Goal: Answer question/provide support: Ask a question

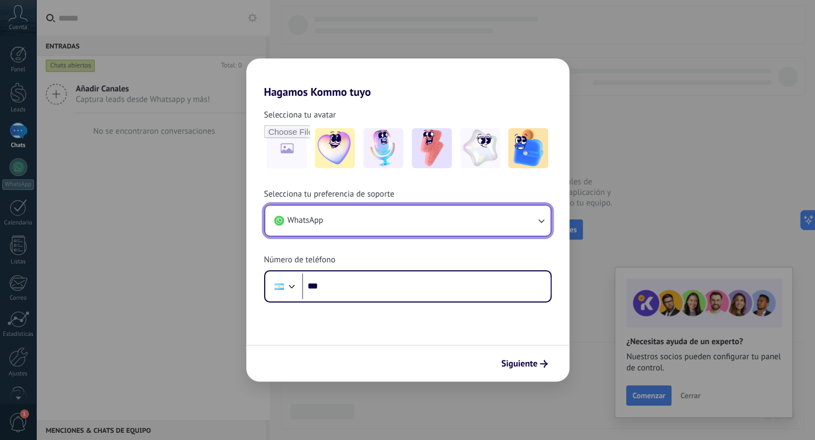
click at [327, 224] on button "WhatsApp" at bounding box center [407, 220] width 285 height 30
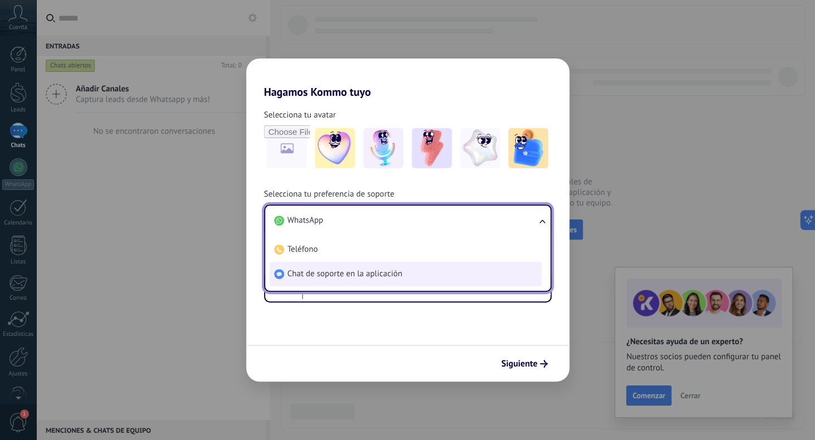
click at [326, 270] on span "Chat de soporte en la aplicación" at bounding box center [344, 273] width 115 height 11
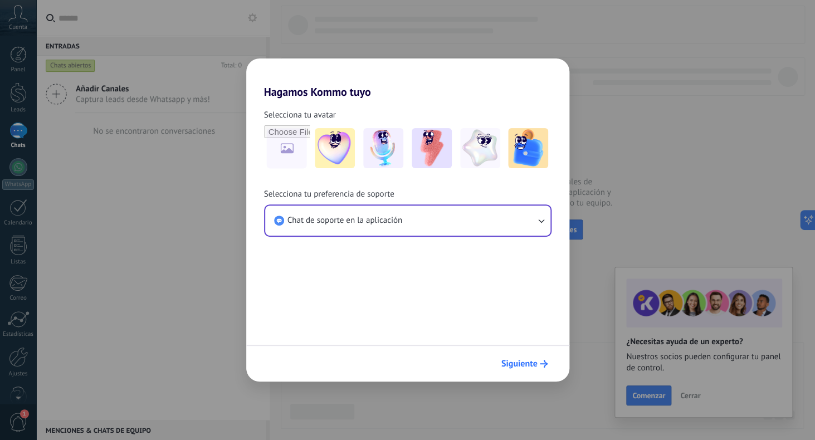
click at [528, 365] on span "Siguiente" at bounding box center [519, 364] width 36 height 8
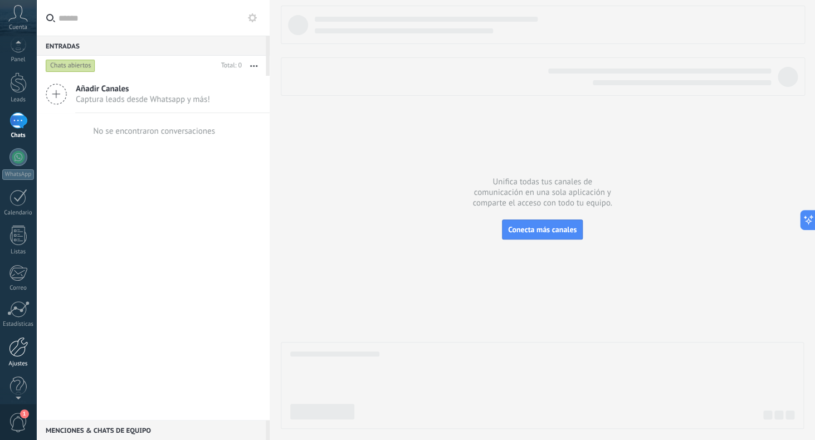
click at [14, 355] on div at bounding box center [18, 347] width 19 height 20
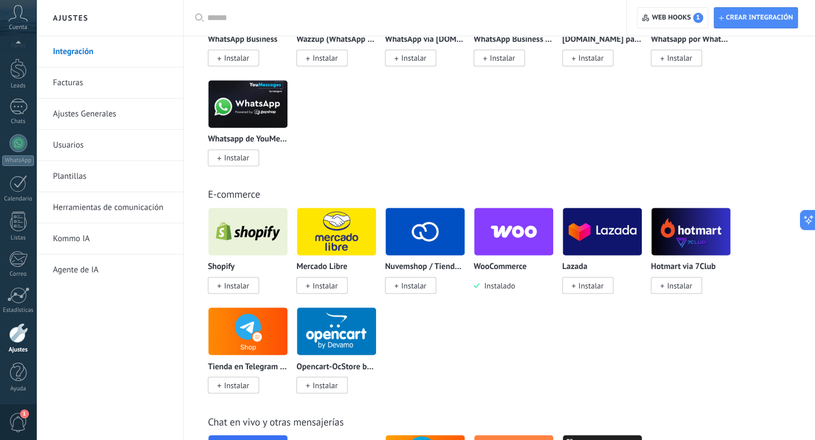
scroll to position [639, 0]
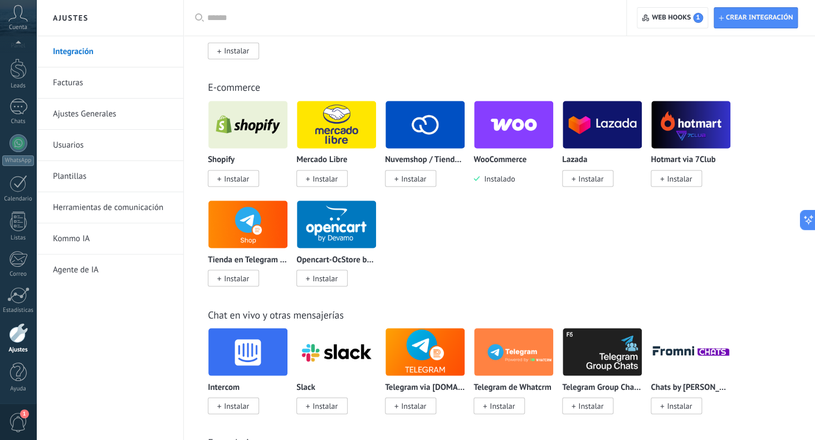
click at [503, 131] on img at bounding box center [513, 124] width 79 height 54
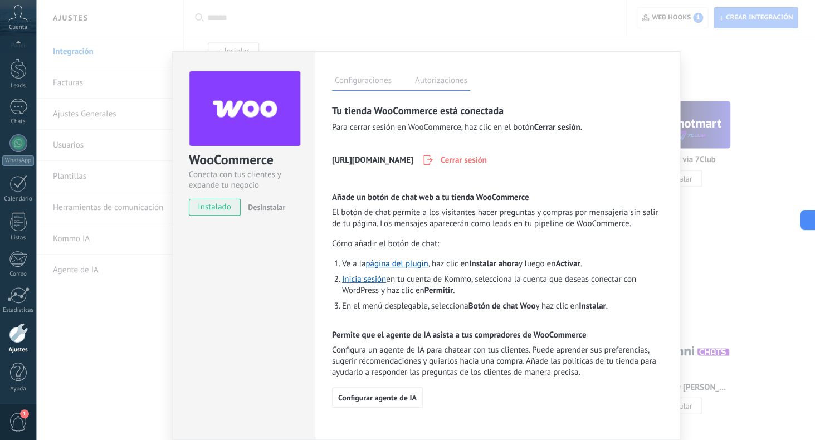
scroll to position [0, 0]
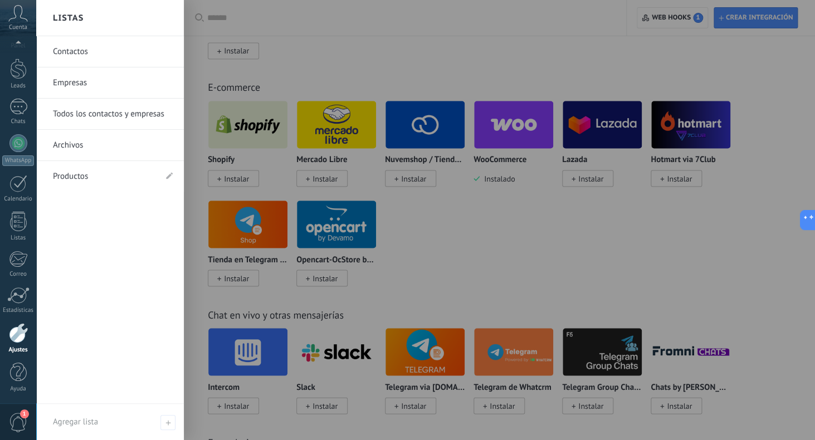
click at [73, 61] on link "Contactos" at bounding box center [113, 51] width 120 height 31
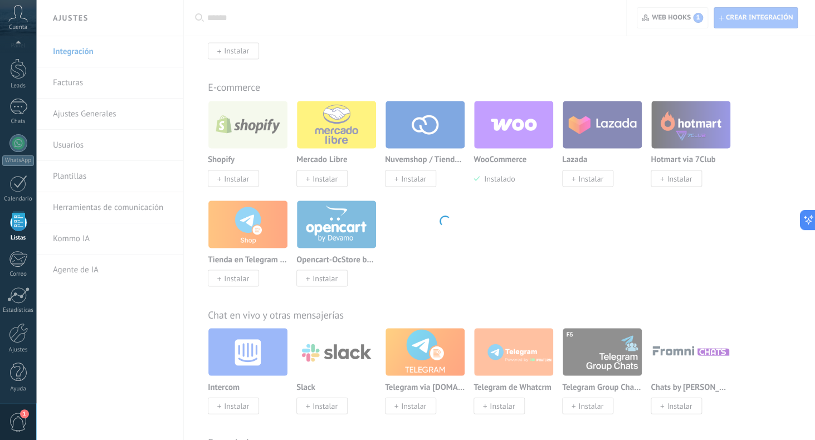
scroll to position [24, 0]
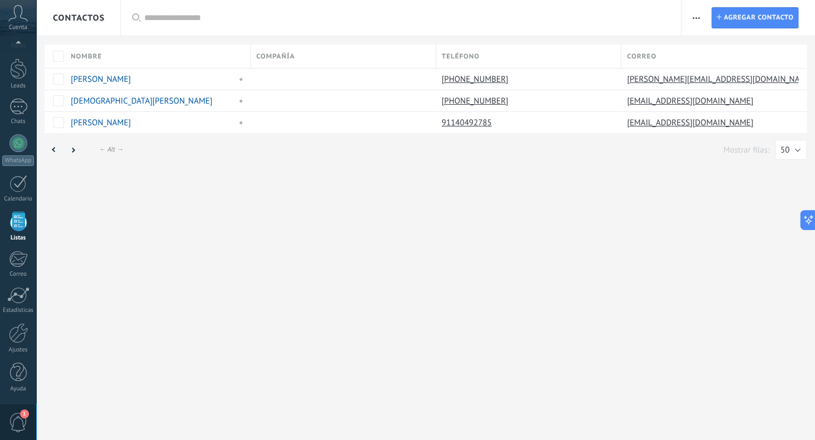
scroll to position [24, 0]
click at [99, 79] on link "[PERSON_NAME]" at bounding box center [101, 79] width 60 height 11
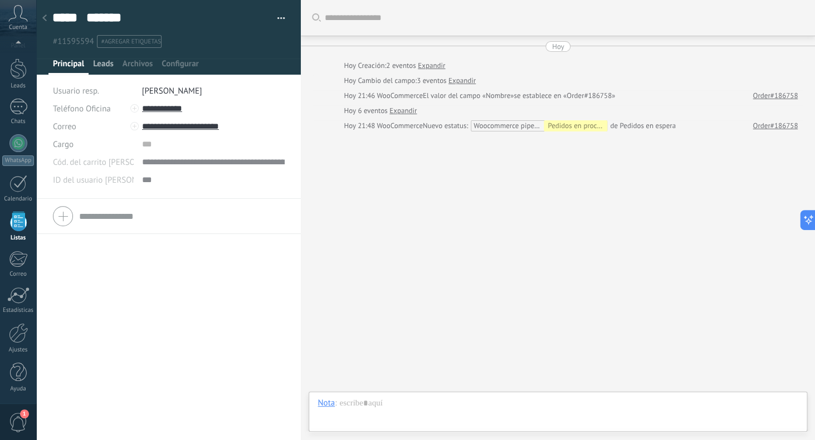
click at [99, 66] on span "Leads" at bounding box center [103, 66] width 21 height 16
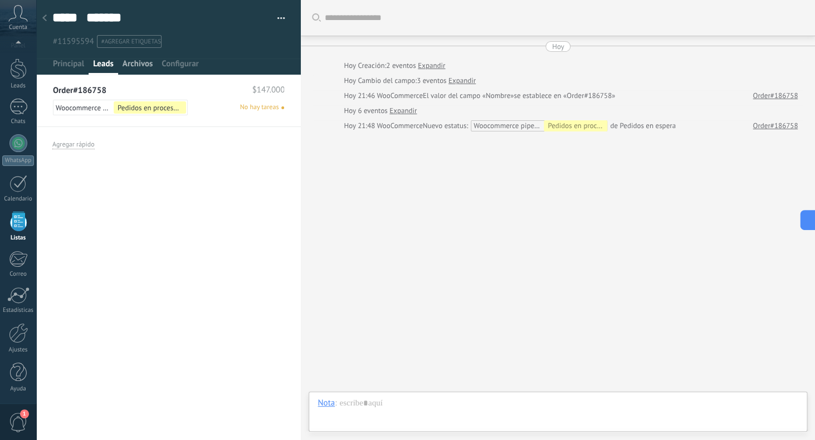
click at [137, 66] on span "Archivos" at bounding box center [138, 66] width 30 height 16
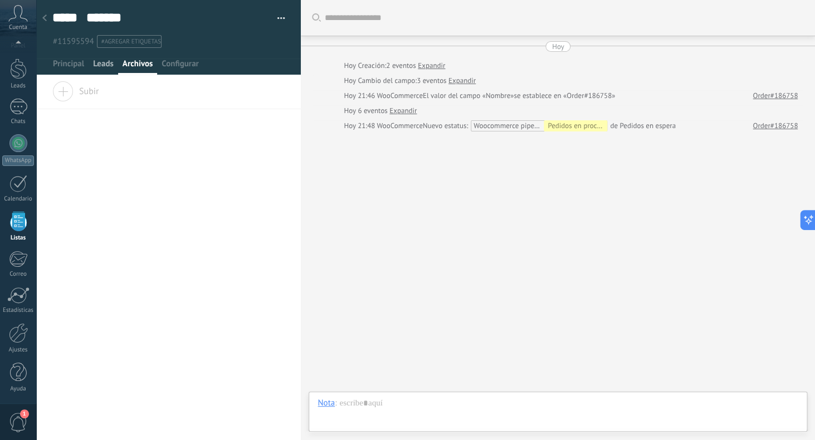
click at [109, 66] on span "Leads" at bounding box center [103, 66] width 21 height 16
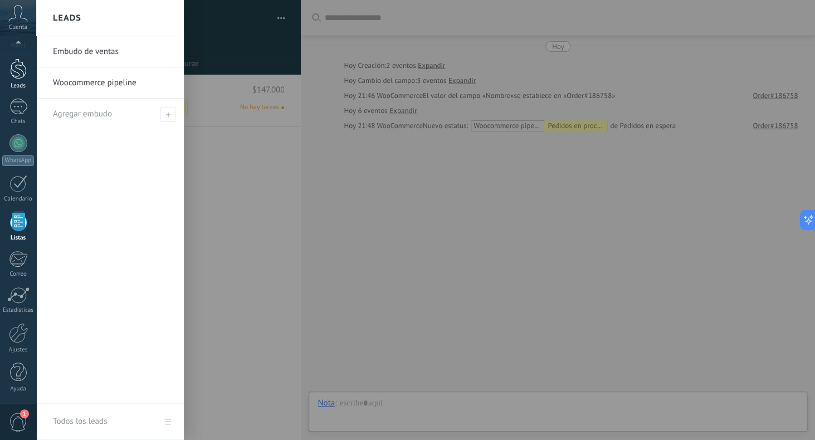
click at [17, 74] on div at bounding box center [18, 68] width 17 height 21
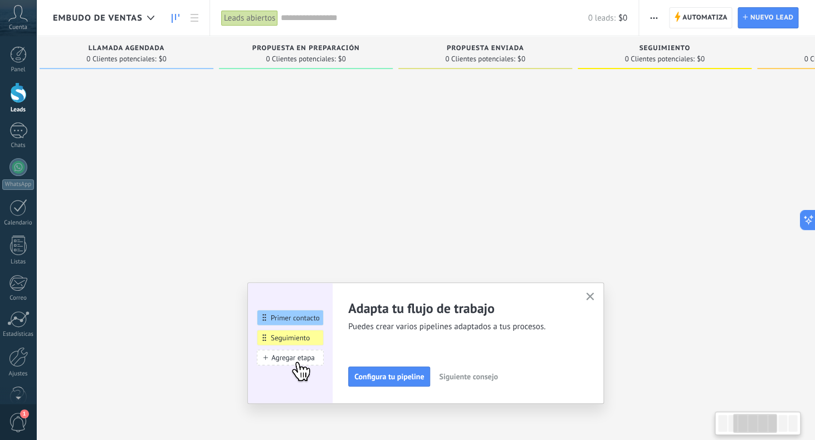
scroll to position [0, 684]
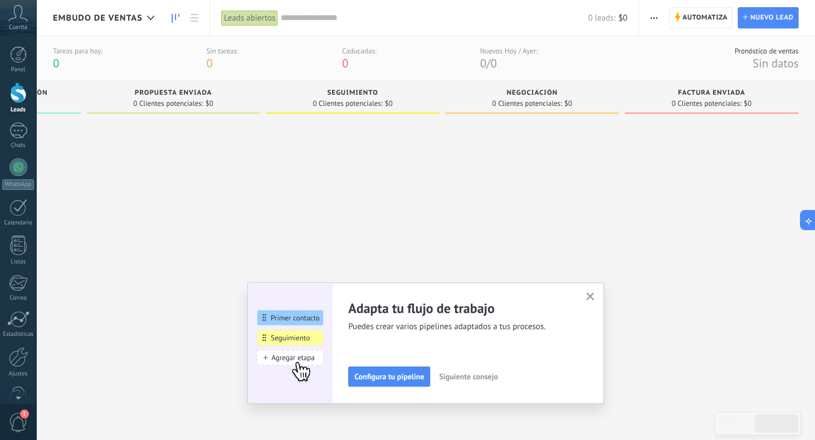
click at [591, 294] on icon "button" at bounding box center [590, 296] width 8 height 8
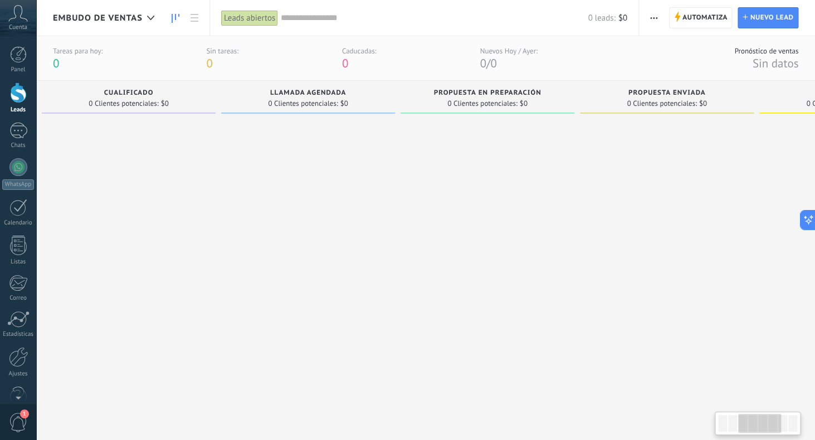
scroll to position [0, 0]
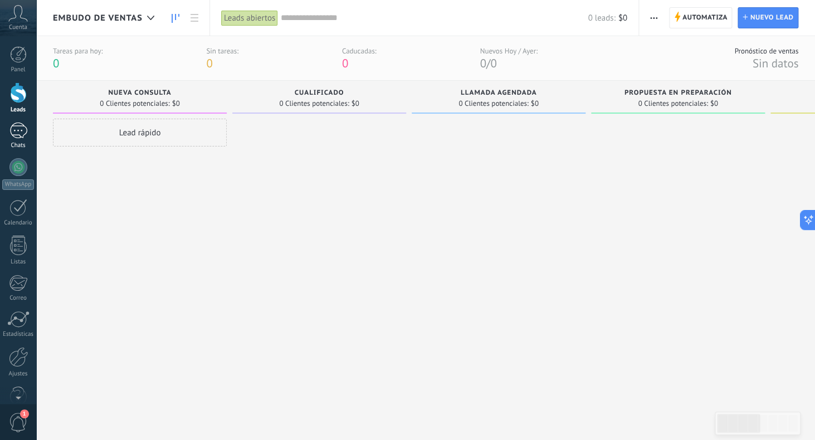
click at [19, 138] on div at bounding box center [18, 131] width 18 height 16
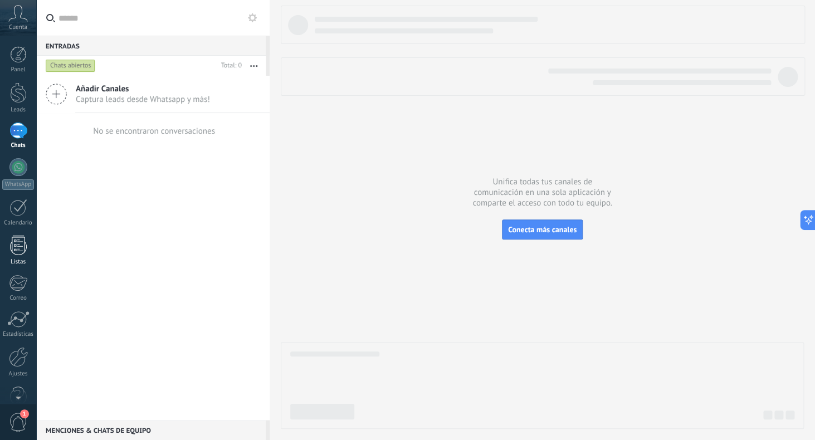
click at [17, 255] on div at bounding box center [18, 245] width 17 height 19
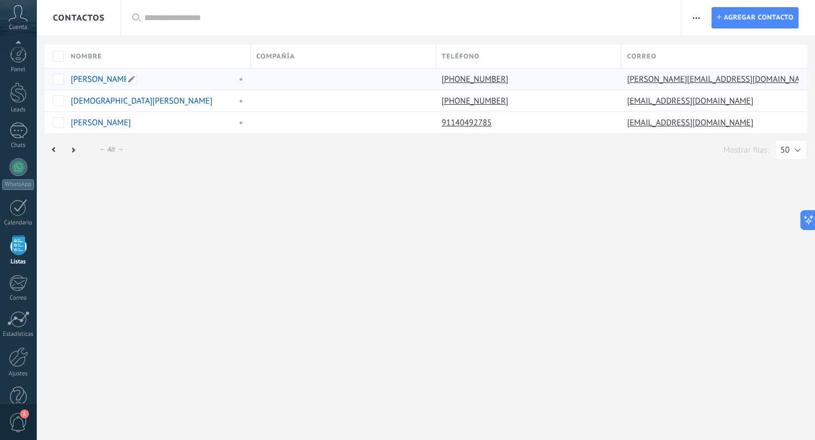
scroll to position [24, 0]
